Goal: Task Accomplishment & Management: Use online tool/utility

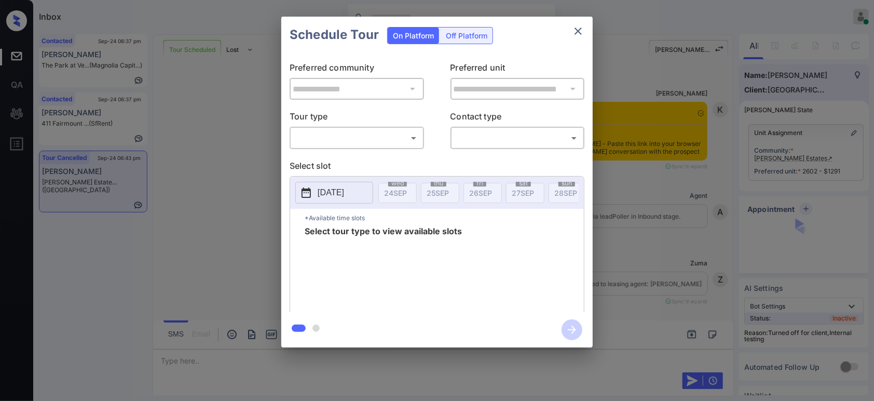
scroll to position [5592, 0]
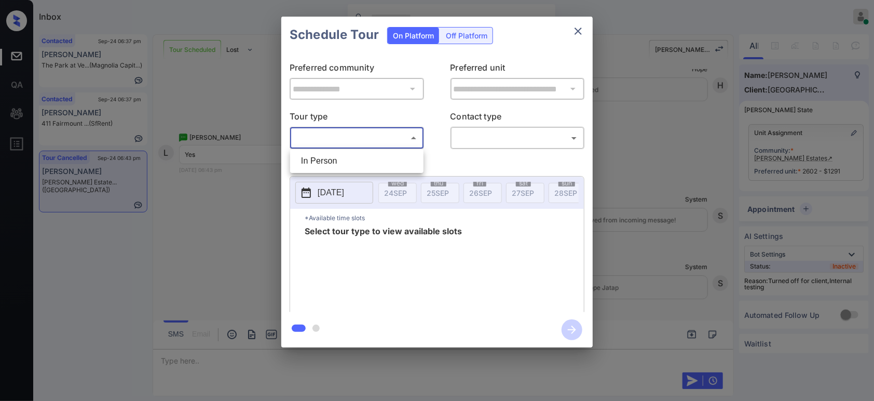
click at [378, 144] on body "Inbox Hope Jatap Online Set yourself offline Set yourself on break Profile Swit…" at bounding box center [437, 200] width 874 height 401
click at [371, 160] on li "In Person" at bounding box center [357, 161] width 128 height 19
type input "********"
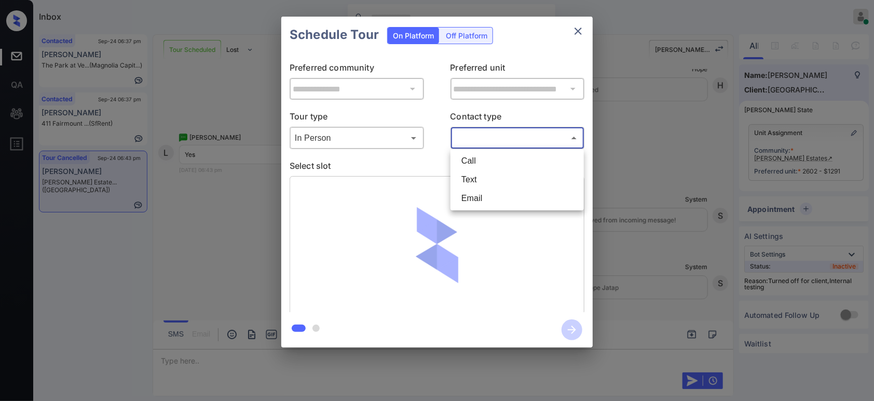
drag, startPoint x: 481, startPoint y: 138, endPoint x: 479, endPoint y: 184, distance: 45.8
click at [479, 184] on body "Inbox Hope Jatap Online Set yourself offline Set yourself on break Profile Swit…" at bounding box center [437, 200] width 874 height 401
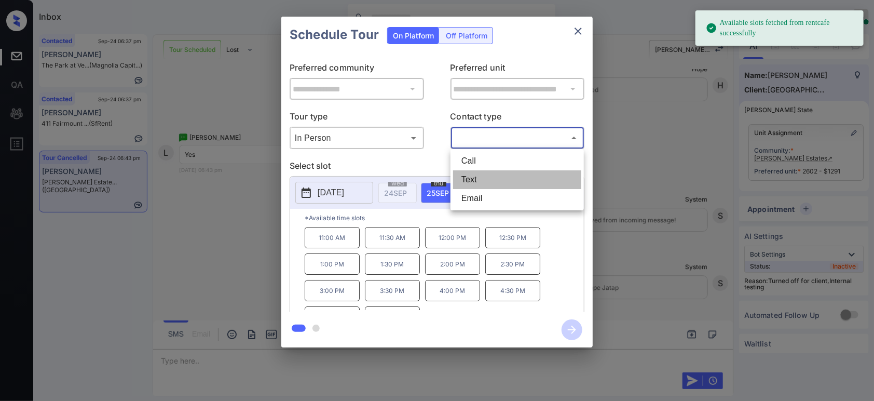
click at [479, 184] on li "Text" at bounding box center [517, 179] width 128 height 19
type input "****"
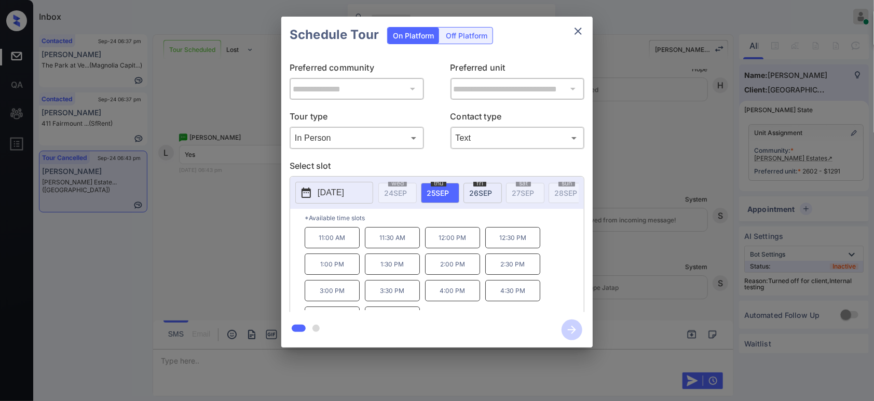
click at [333, 244] on p "11:00 AM" at bounding box center [332, 237] width 55 height 21
click at [574, 335] on icon "button" at bounding box center [572, 329] width 21 height 21
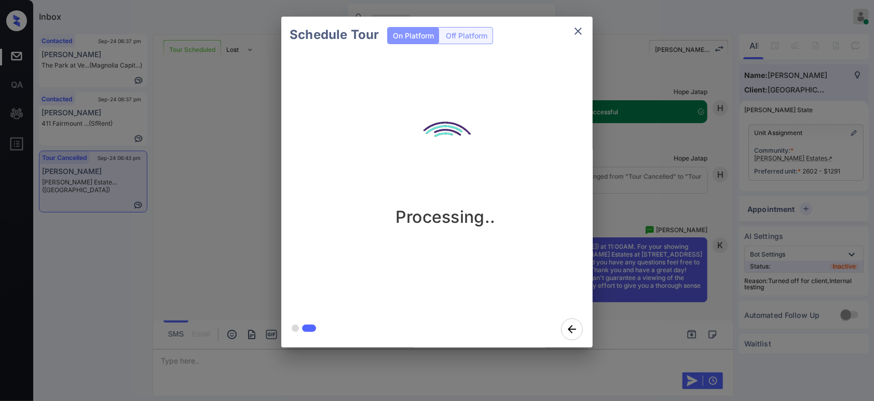
scroll to position [5835, 0]
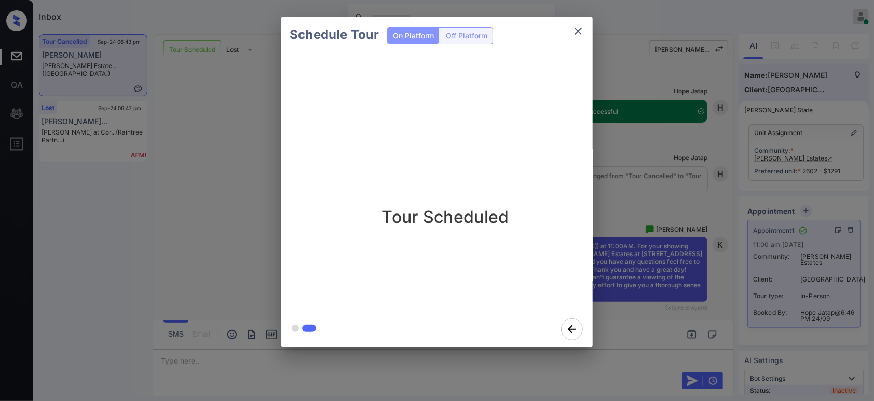
click at [694, 292] on div "Schedule Tour On Platform Off Platform Tour Scheduled" at bounding box center [437, 182] width 874 height 364
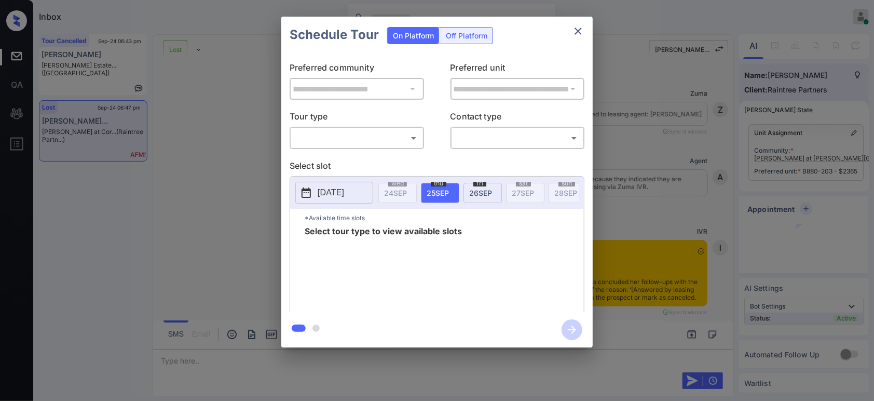
scroll to position [7474, 0]
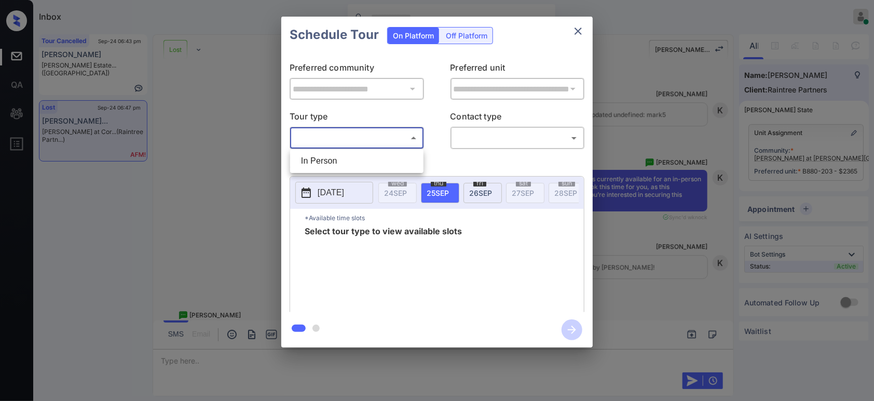
click at [378, 144] on body "Inbox Hope Jatap Online Set yourself offline Set yourself on break Profile Swit…" at bounding box center [437, 200] width 874 height 401
click at [375, 153] on li "In Person" at bounding box center [357, 161] width 128 height 19
type input "********"
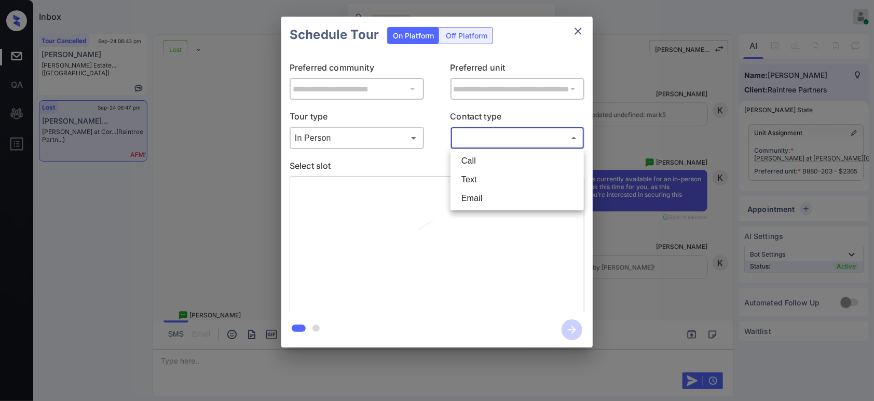
drag, startPoint x: 490, startPoint y: 134, endPoint x: 490, endPoint y: 196, distance: 62.3
click at [490, 196] on body "Inbox Hope Jatap Online Set yourself offline Set yourself on break Profile Swit…" at bounding box center [437, 200] width 874 height 401
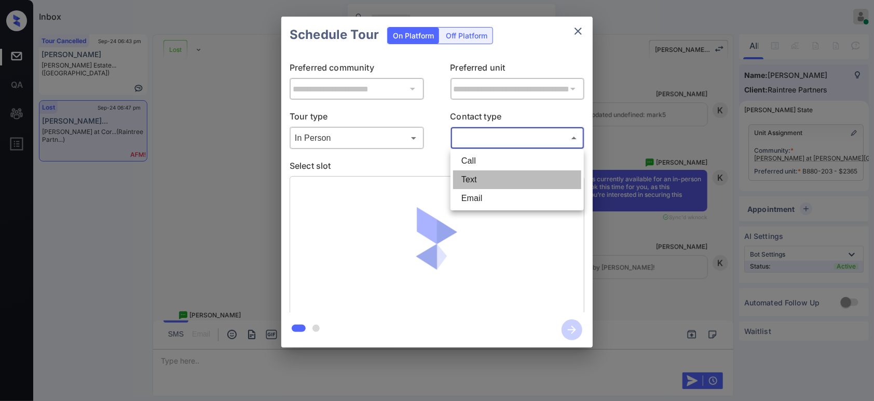
click at [500, 177] on li "Text" at bounding box center [517, 179] width 128 height 19
type input "****"
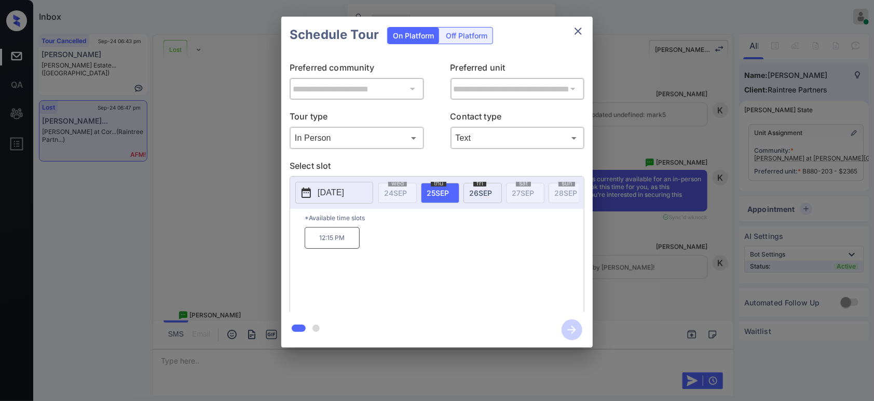
click at [341, 245] on p "12:15 PM" at bounding box center [332, 238] width 55 height 22
click at [574, 339] on icon "button" at bounding box center [572, 329] width 21 height 21
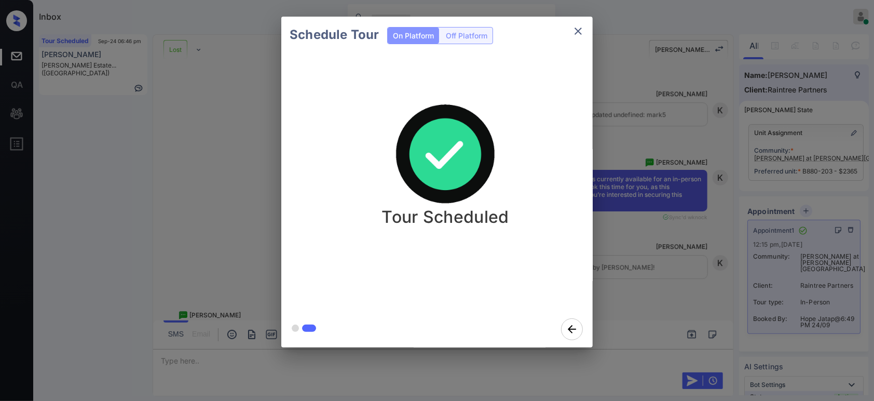
click at [636, 137] on div "Schedule Tour On Platform Off Platform Tour Scheduled" at bounding box center [437, 182] width 874 height 364
